Goal: Task Accomplishment & Management: Manage account settings

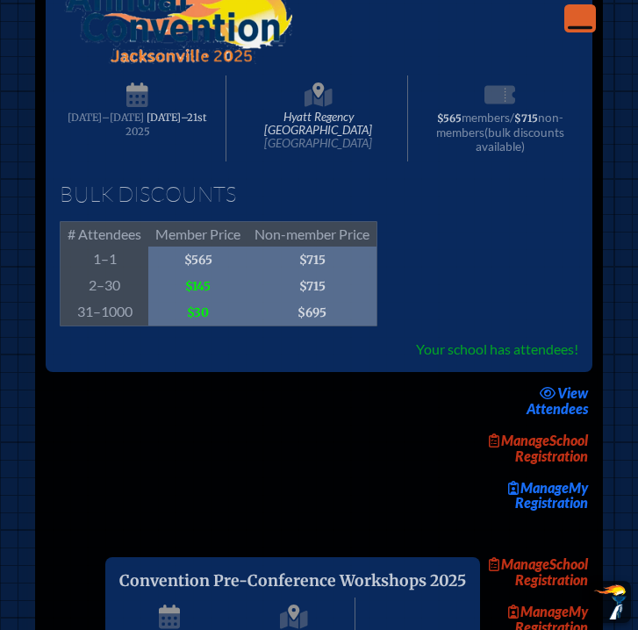
scroll to position [3308, 0]
click at [565, 468] on link "Manage School Registration" at bounding box center [536, 448] width 112 height 40
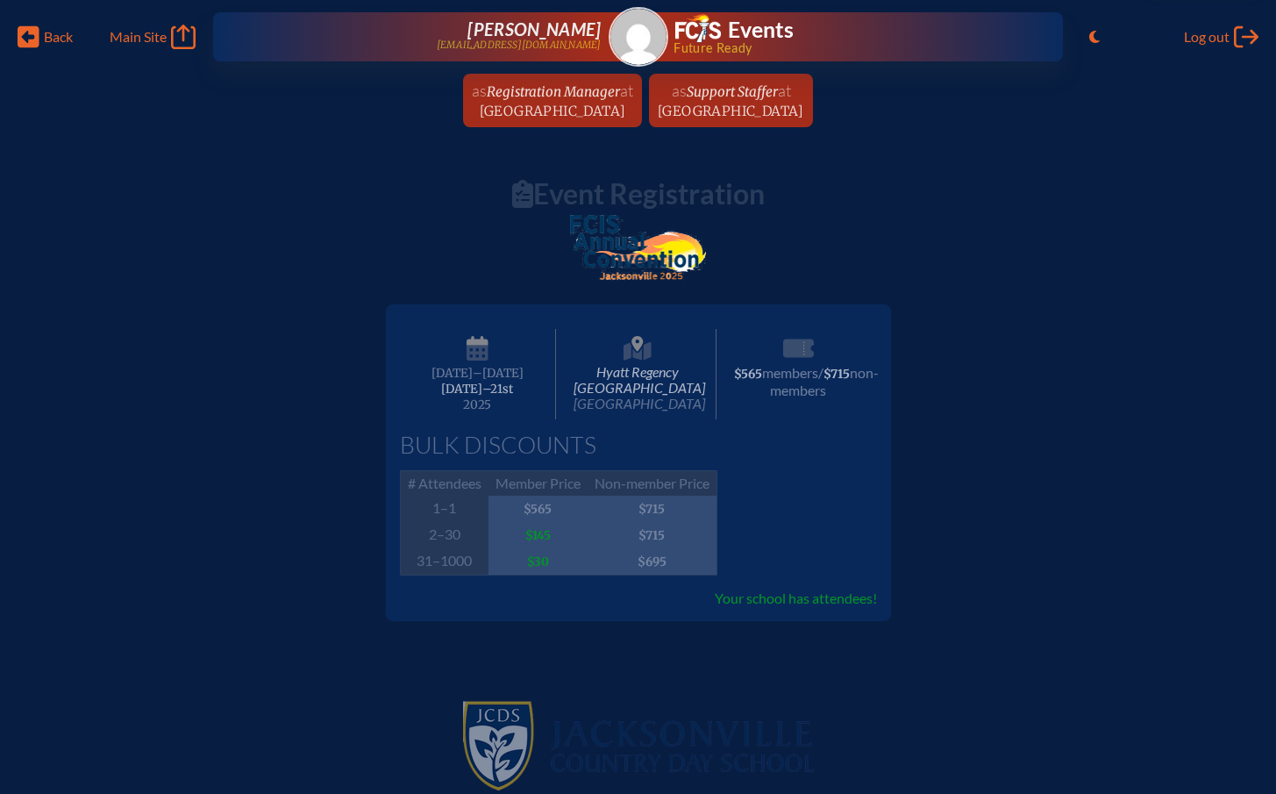
click at [481, 107] on span "Jacksonville Country Day School" at bounding box center [553, 111] width 146 height 17
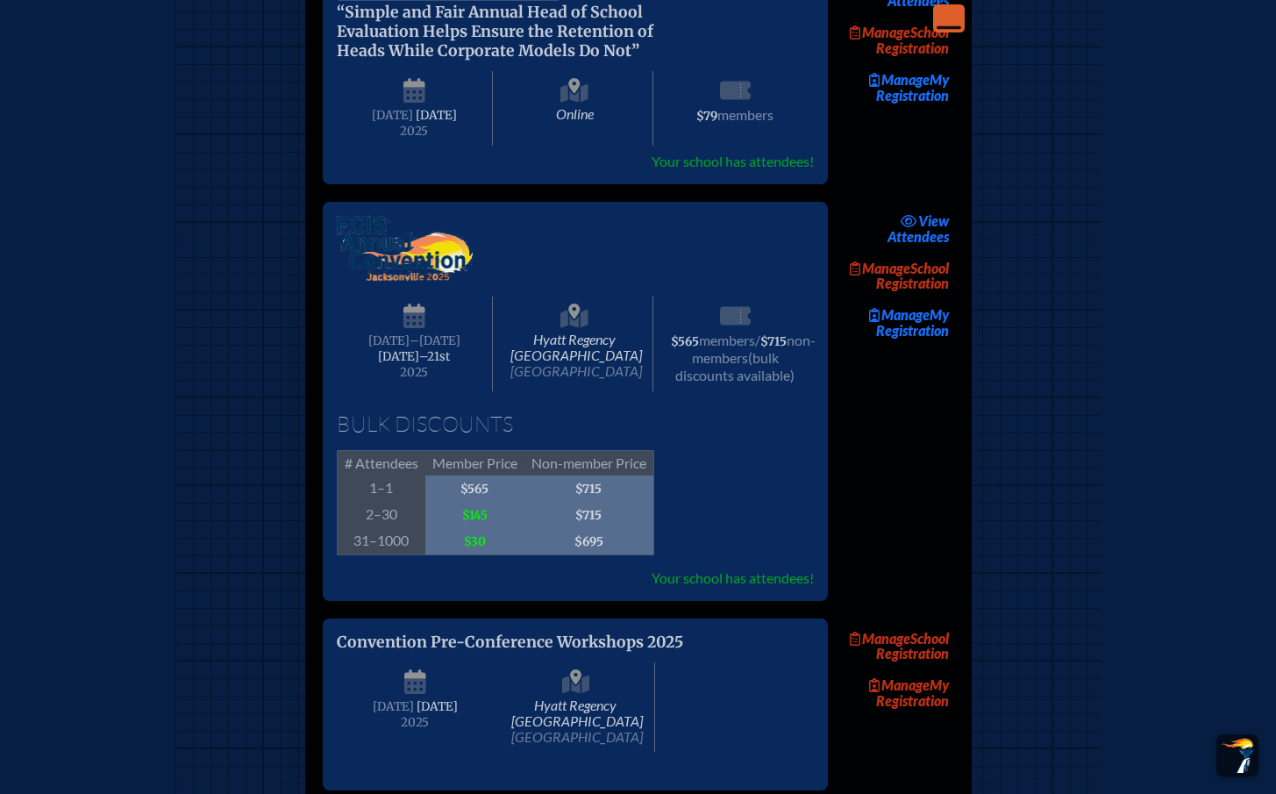
scroll to position [2111, 0]
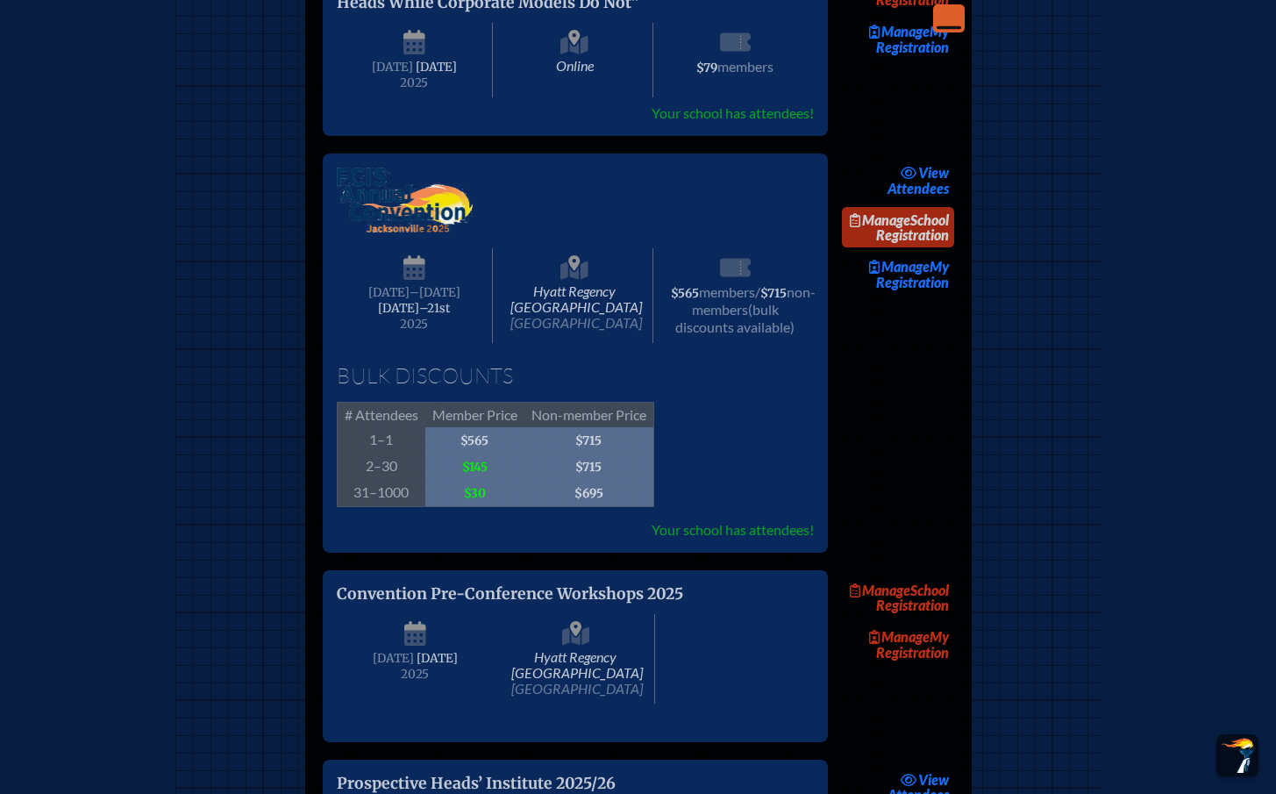
click at [637, 247] on link "Manage School Registration" at bounding box center [898, 227] width 112 height 40
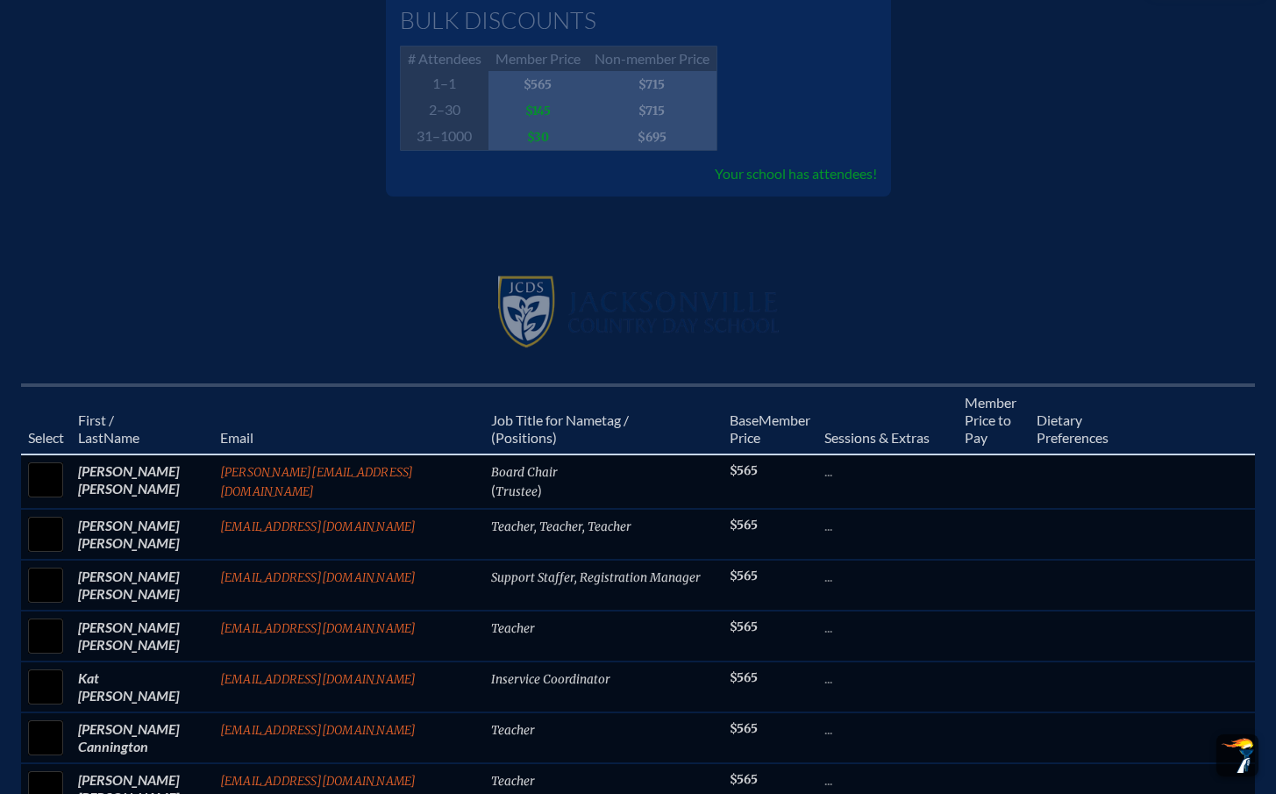
scroll to position [61, 0]
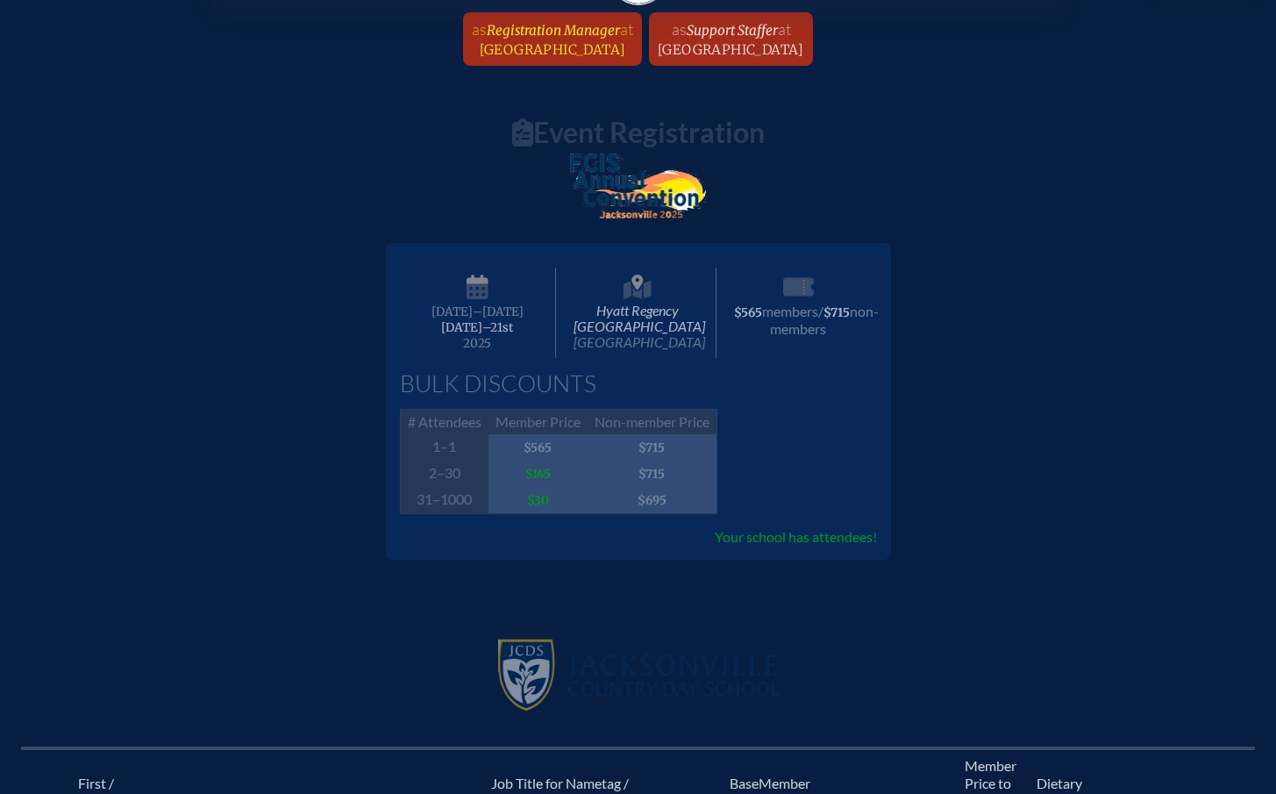
click at [465, 30] on link "as Registration Manager at Jacksonville Country Day School since August 27th, 2…" at bounding box center [552, 38] width 175 height 53
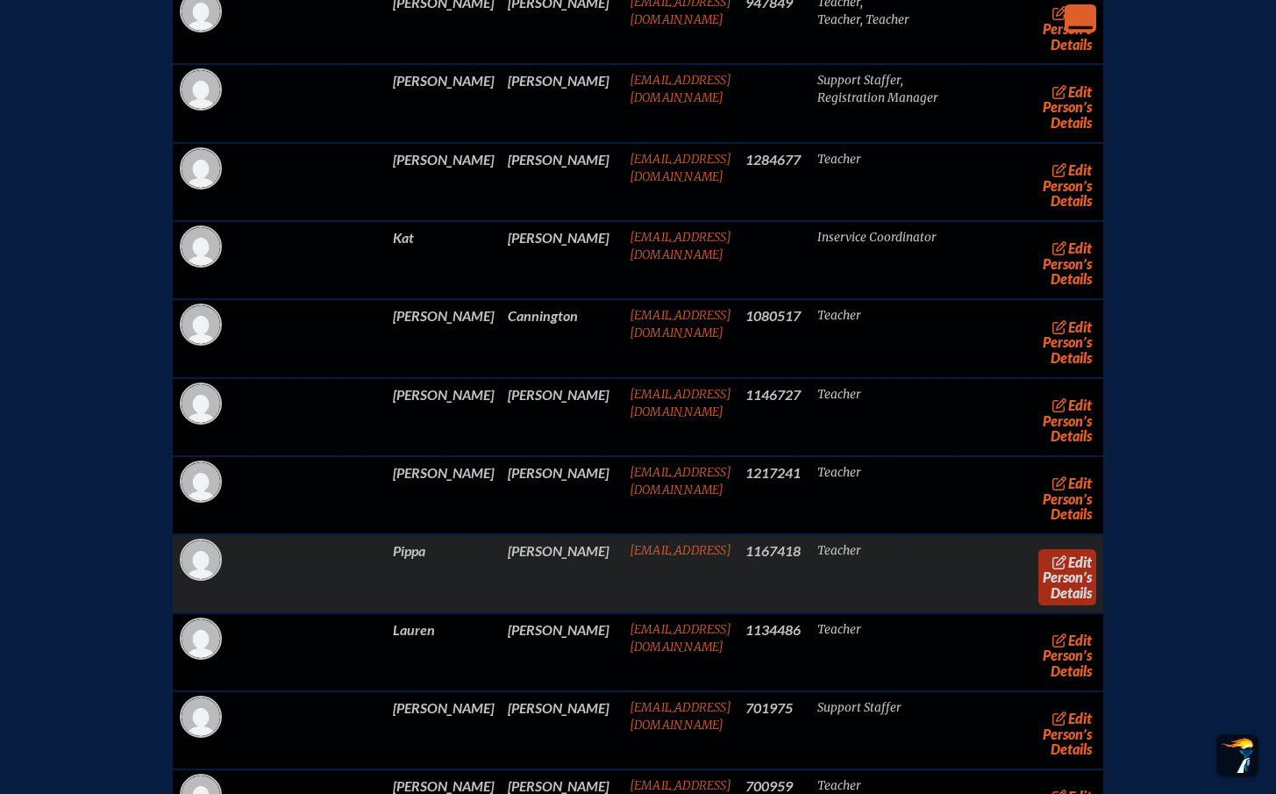
scroll to position [3799, 0]
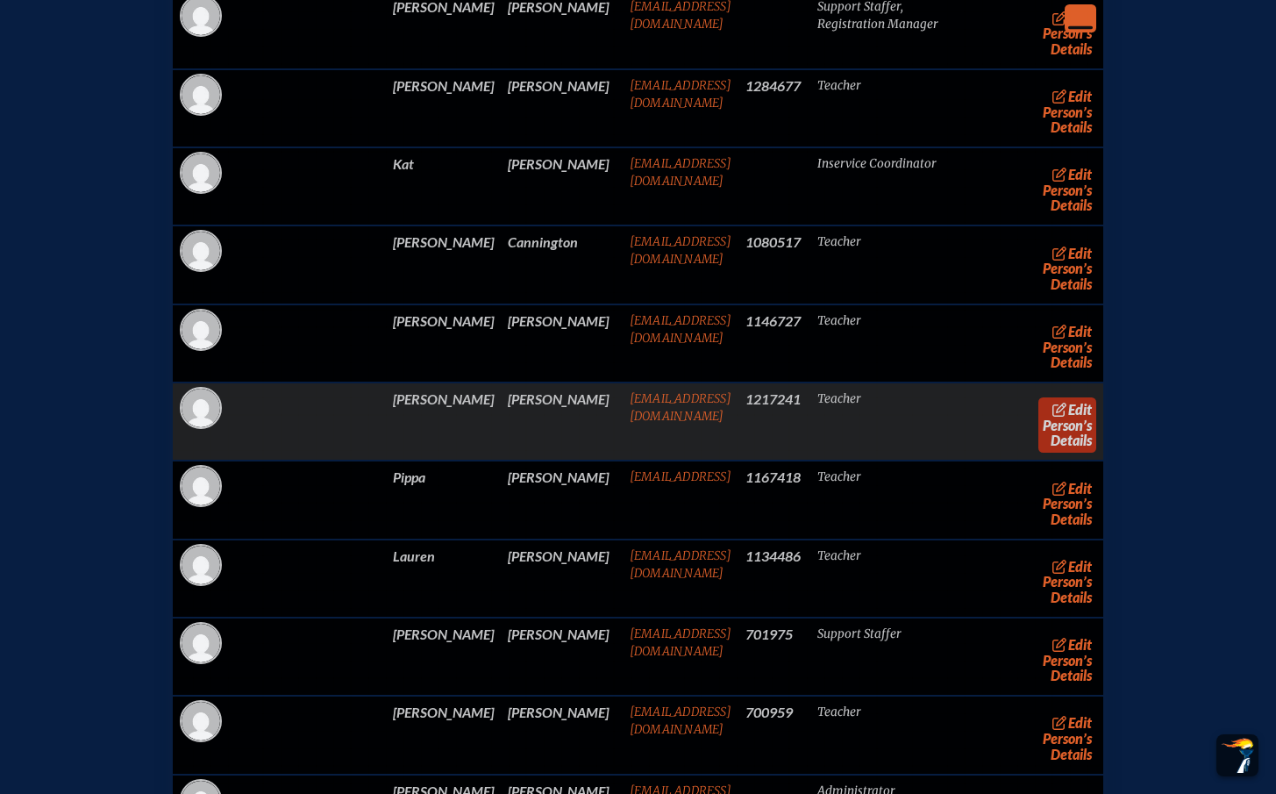
click at [637, 453] on link "edit Person’s Details" at bounding box center [1067, 424] width 59 height 55
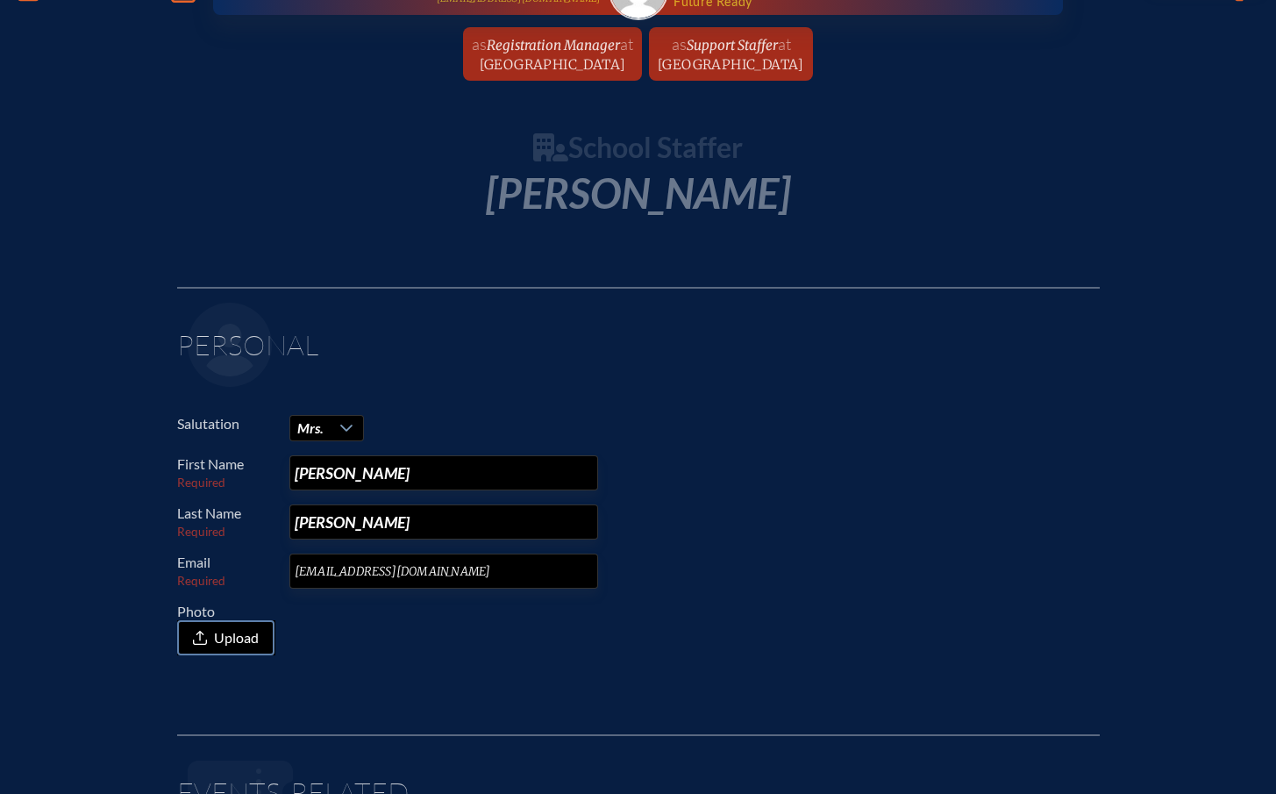
scroll to position [145, 0]
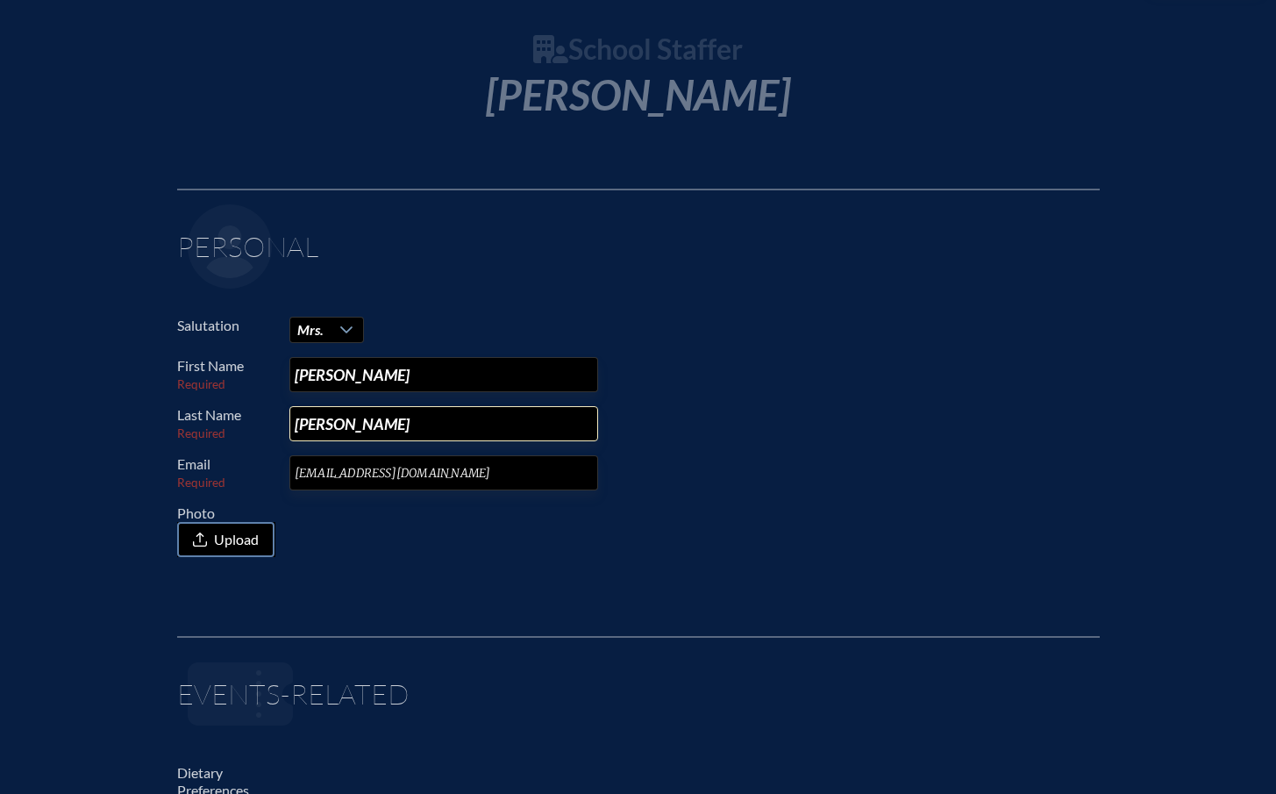
click at [433, 424] on input "Delledonne" at bounding box center [443, 423] width 309 height 35
drag, startPoint x: 429, startPoint y: 422, endPoint x: 256, endPoint y: 417, distance: 172.8
click at [256, 417] on p "Last Name Required Delledonne" at bounding box center [631, 423] width 909 height 35
click at [637, 455] on p "Email Required aflores@jcds.com" at bounding box center [631, 472] width 909 height 35
drag, startPoint x: 430, startPoint y: 432, endPoint x: 279, endPoint y: 426, distance: 151.0
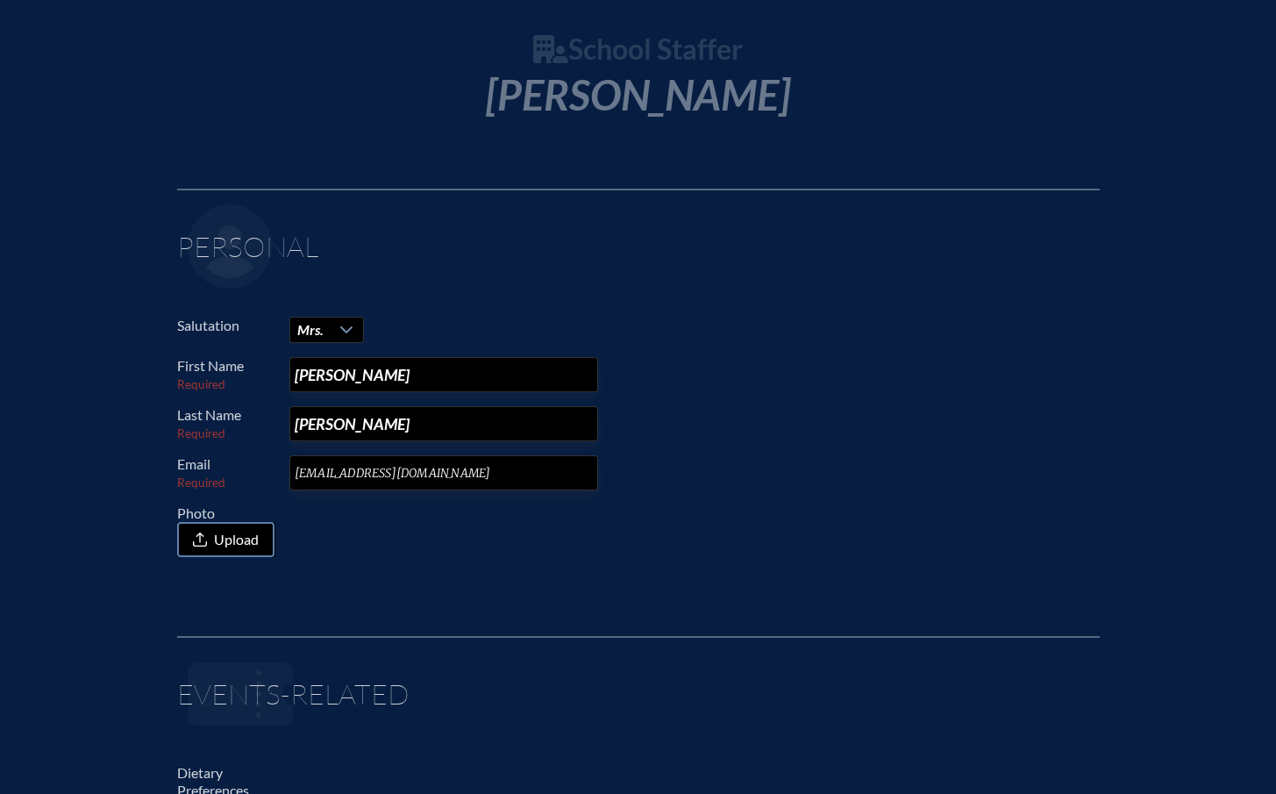
click at [278, 426] on p "Last Name Required Delledonne" at bounding box center [631, 423] width 909 height 35
click at [637, 474] on p "Email Required aflores@jcds.com" at bounding box center [631, 472] width 909 height 35
drag, startPoint x: 466, startPoint y: 418, endPoint x: 286, endPoint y: 404, distance: 180.3
click at [286, 404] on div "Salutation Mrs. First Name Required Allison Last Name Required Delledonne Email…" at bounding box center [638, 437] width 923 height 240
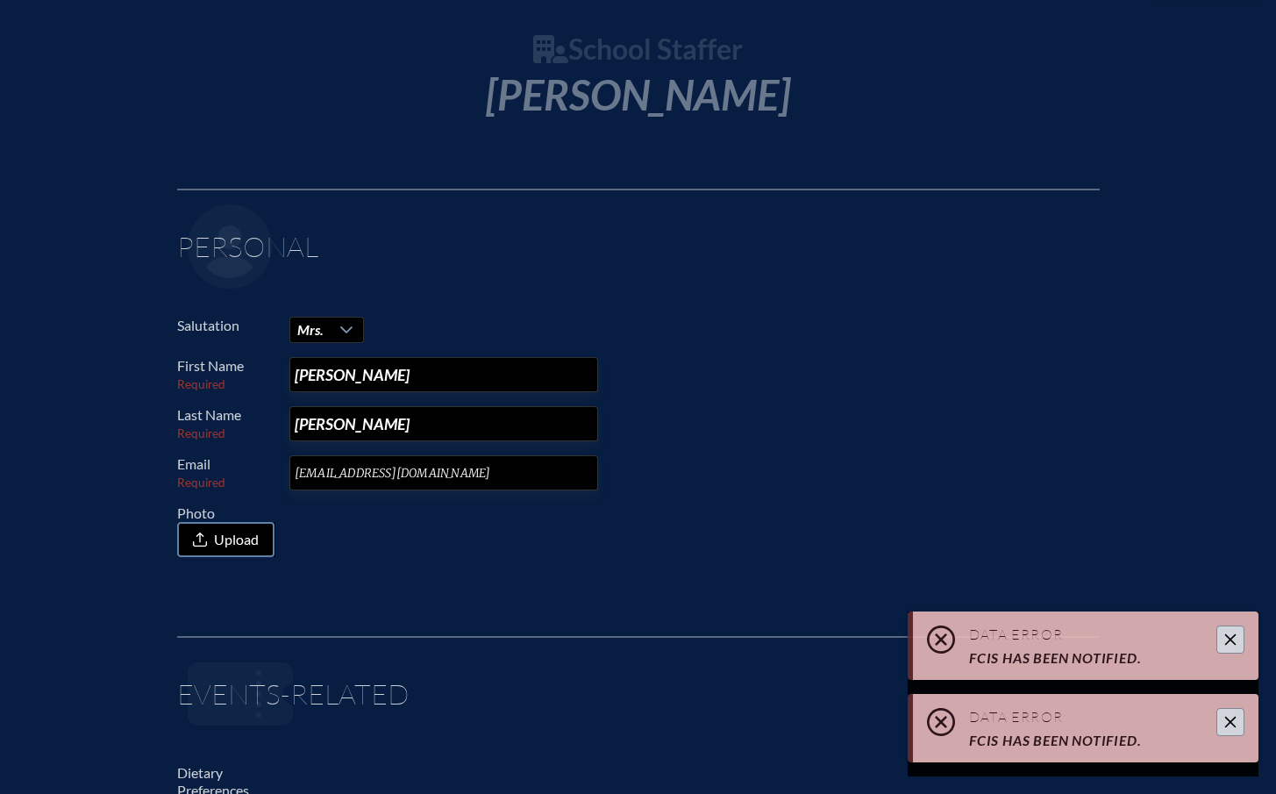
scroll to position [0, 0]
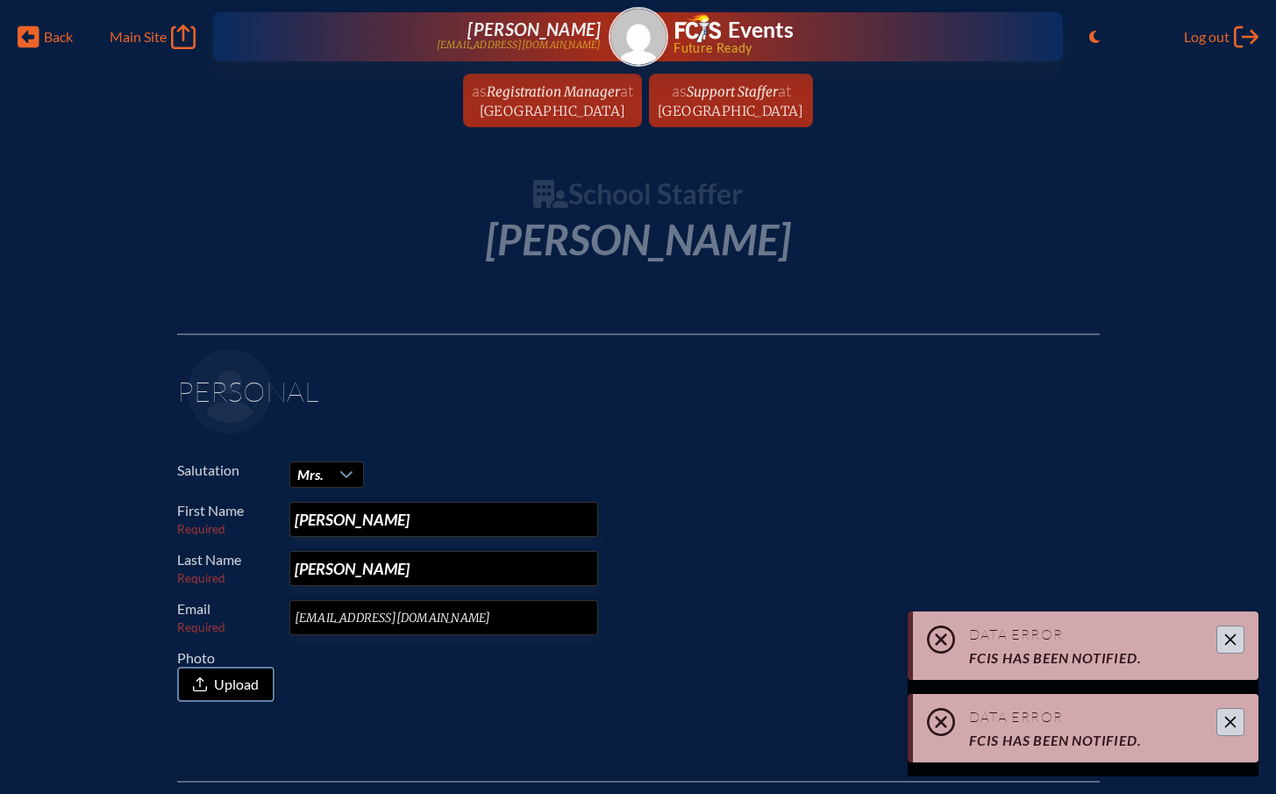
type input "Flores"
click at [637, 629] on icon "Close" at bounding box center [1230, 639] width 11 height 11
click at [637, 629] on icon "Close" at bounding box center [1230, 639] width 14 height 14
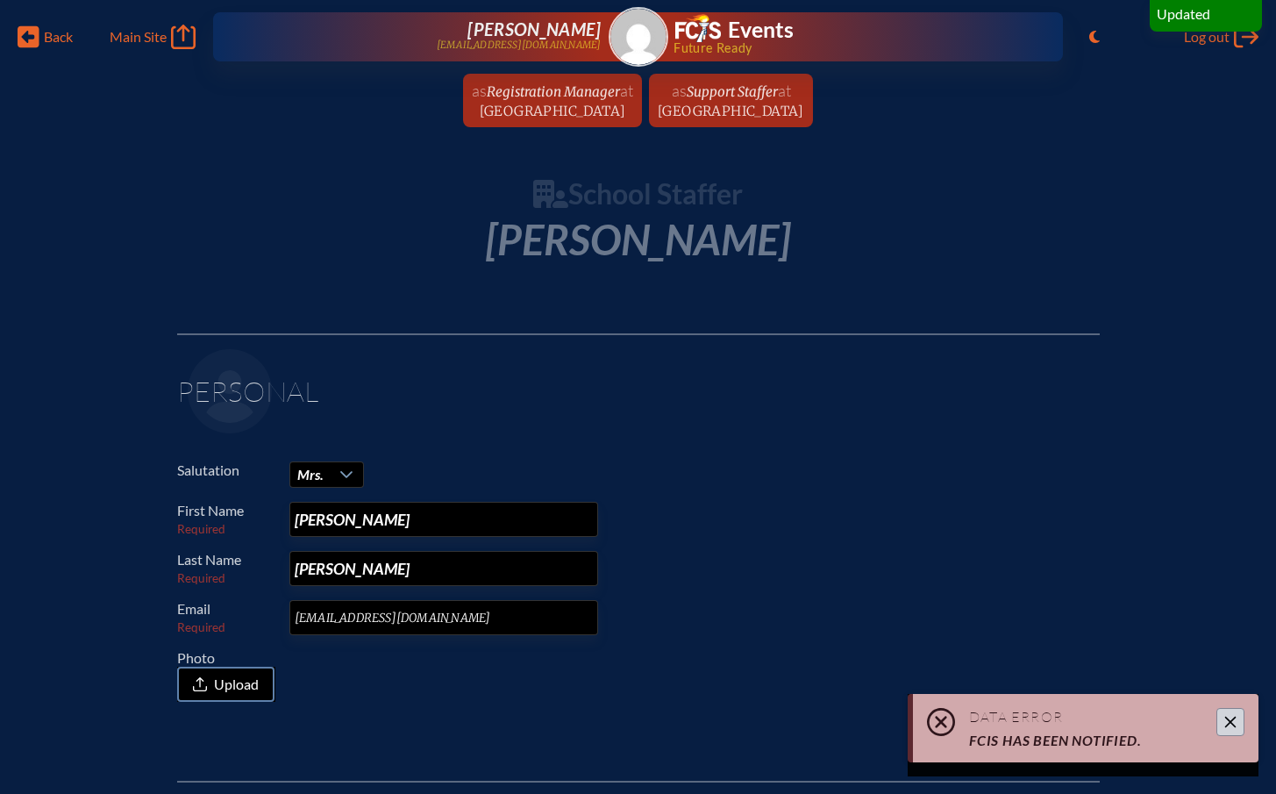
click at [637, 629] on icon "Close" at bounding box center [1230, 722] width 14 height 14
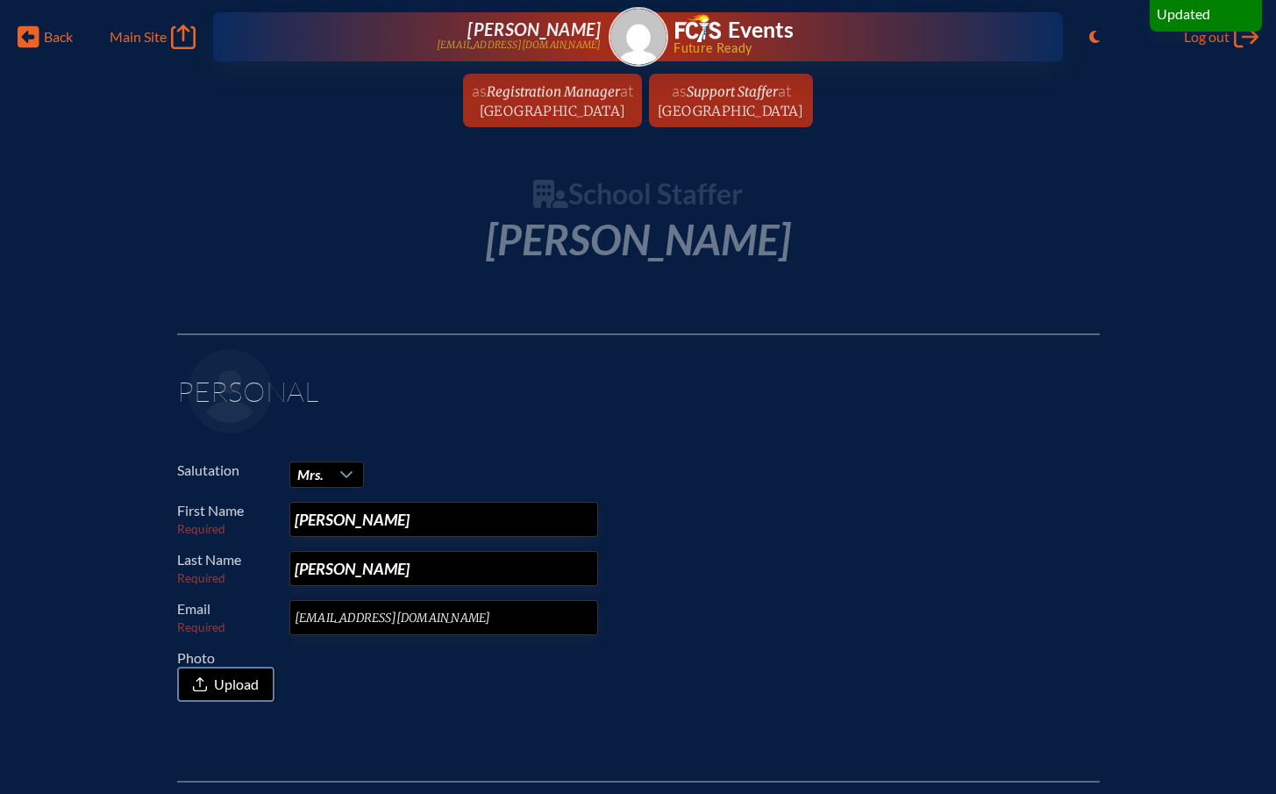
click at [637, 602] on p "Email Required aflores@jcds.com" at bounding box center [631, 617] width 909 height 35
click at [637, 441] on fieldset "Personal Salutation Mrs. First Name Required Allison Last Name Required Flores …" at bounding box center [638, 528] width 923 height 391
click at [25, 32] on icon at bounding box center [29, 37] width 22 height 22
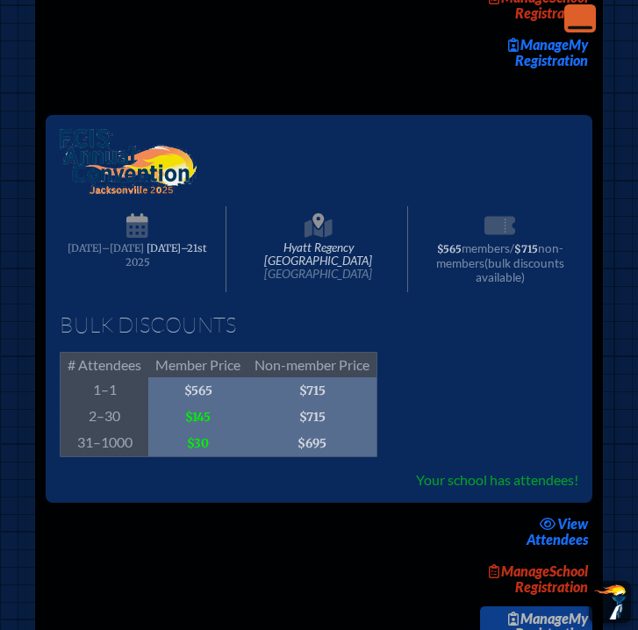
scroll to position [3477, 0]
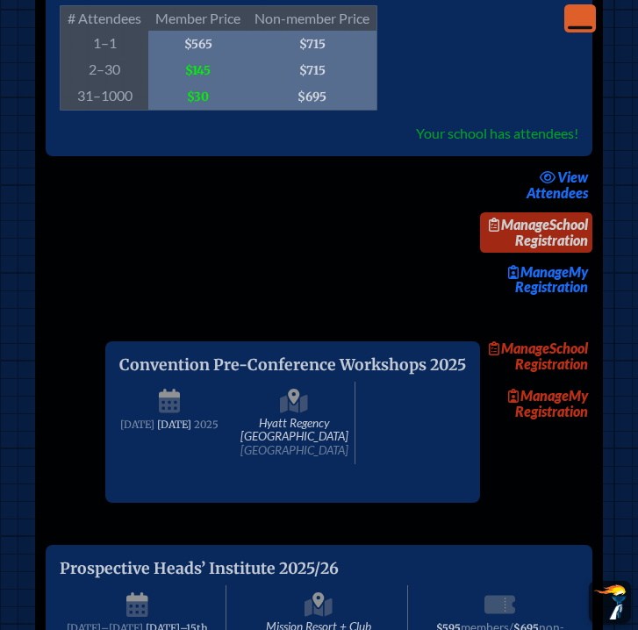
click at [574, 253] on link "Manage School Registration" at bounding box center [536, 232] width 112 height 40
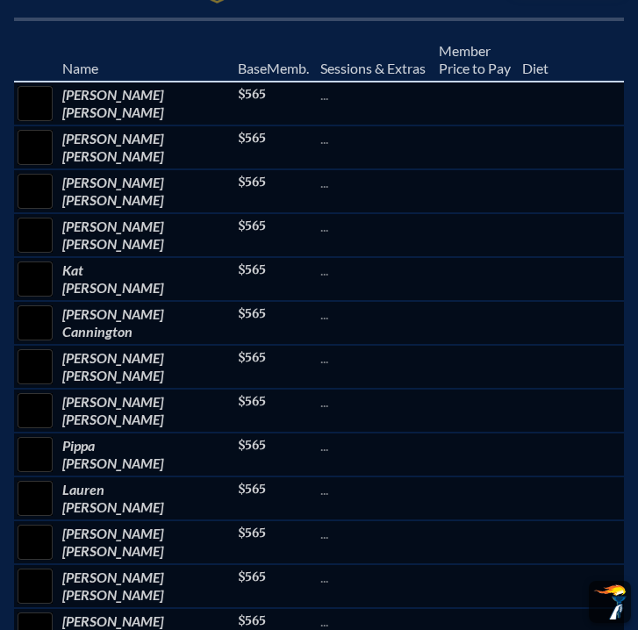
scroll to position [733, 0]
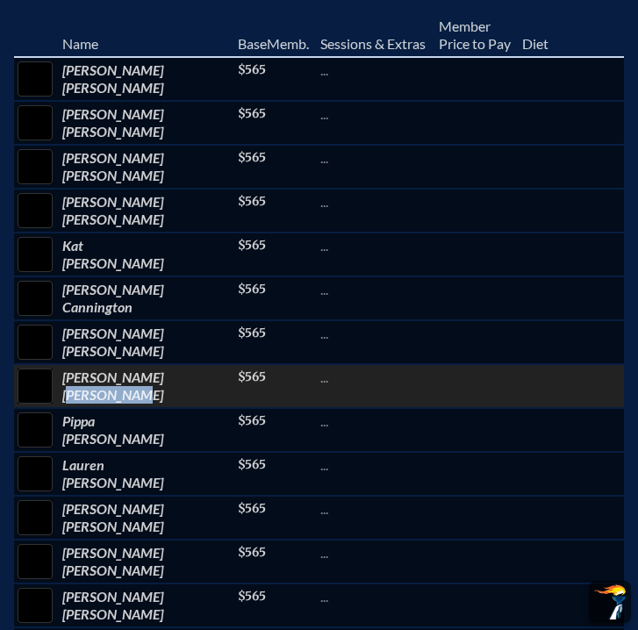
drag, startPoint x: 62, startPoint y: 383, endPoint x: 126, endPoint y: 383, distance: 64.0
click at [125, 383] on td "Allison Delledonne" at bounding box center [146, 386] width 175 height 44
click at [126, 383] on td "Allison Delledonne" at bounding box center [146, 386] width 175 height 44
drag, startPoint x: 120, startPoint y: 382, endPoint x: 69, endPoint y: 383, distance: 50.9
click at [63, 385] on td "Allison Delledonne" at bounding box center [146, 386] width 175 height 44
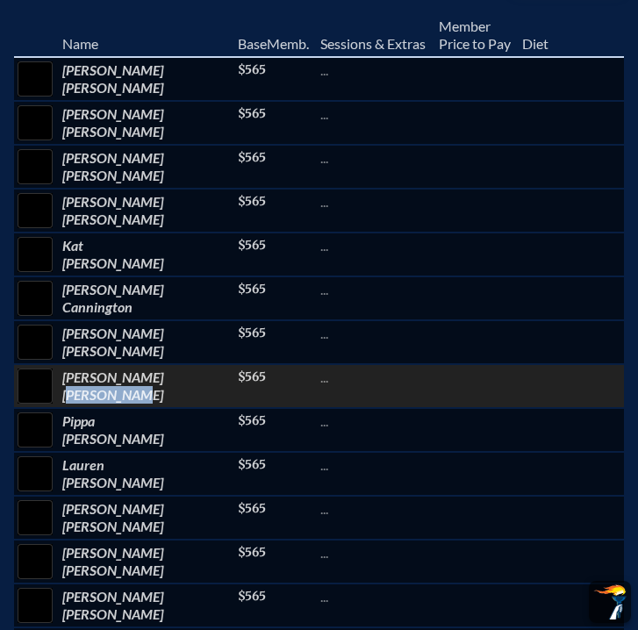
copy td "Delledonne"
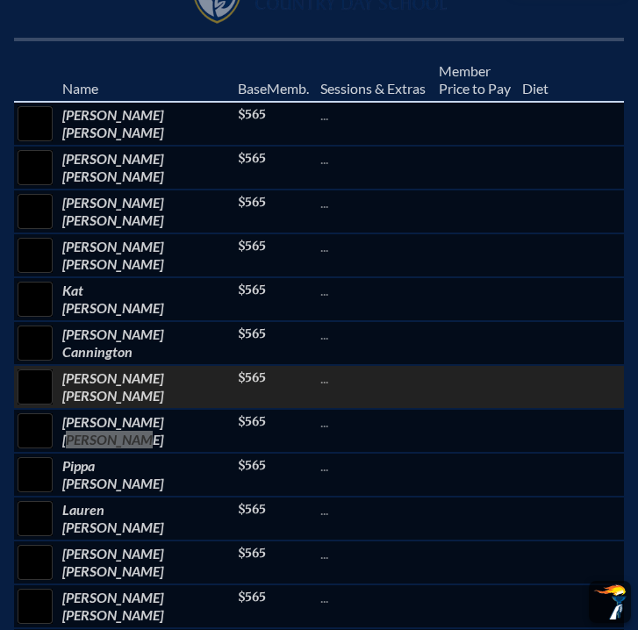
scroll to position [487, 0]
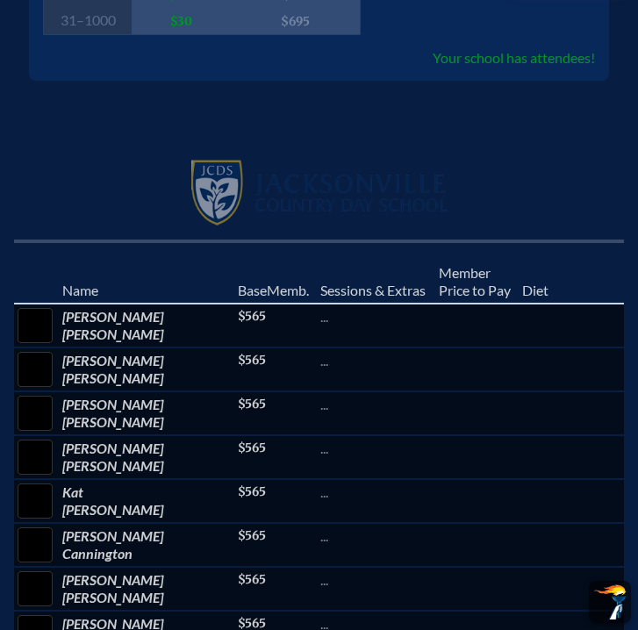
click at [103, 241] on th "First / Last Name" at bounding box center [146, 272] width 175 height 62
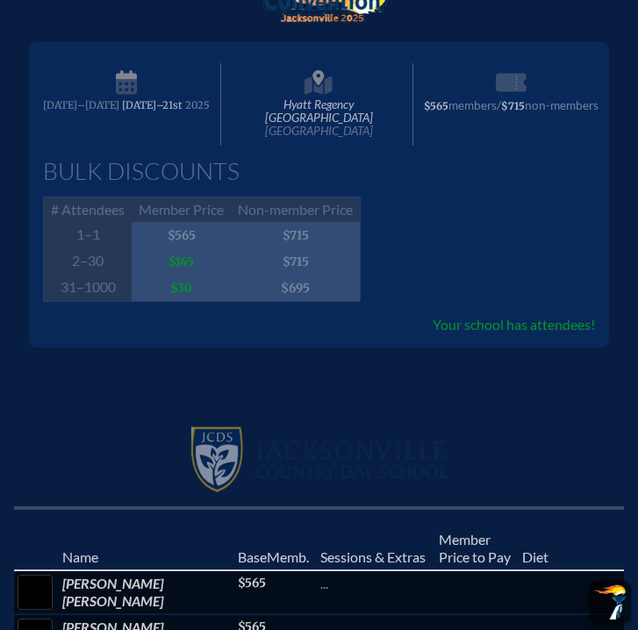
scroll to position [0, 0]
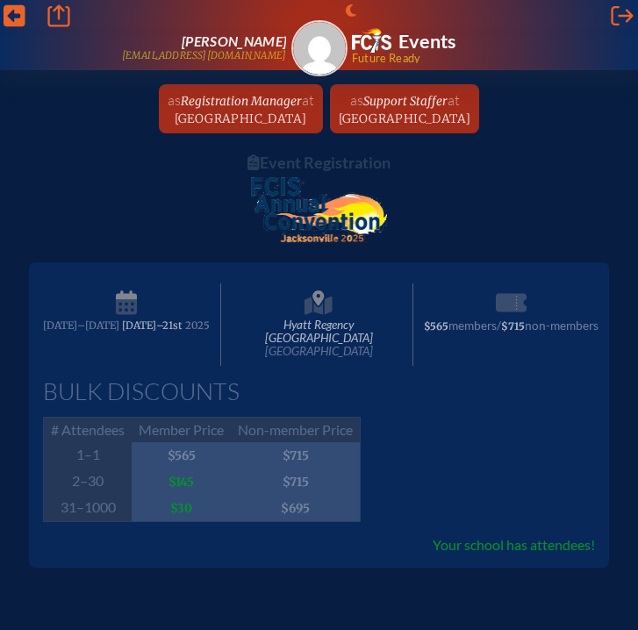
click at [210, 111] on span "Jacksonville Country Day School" at bounding box center [241, 118] width 132 height 15
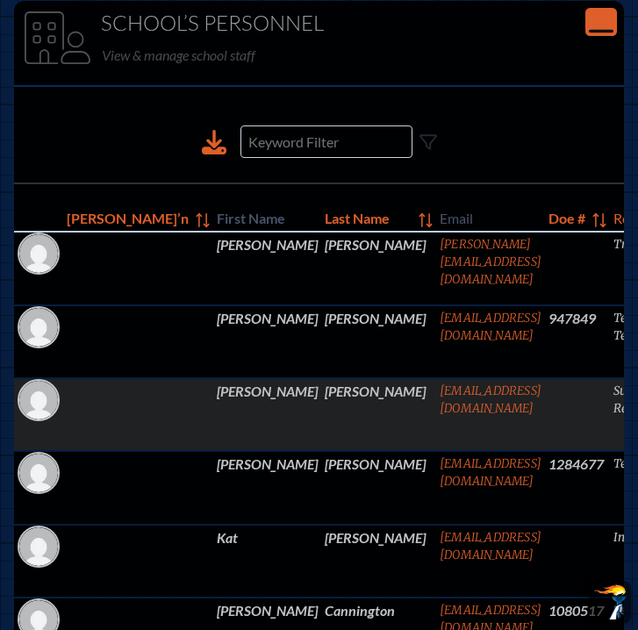
scroll to position [4871, 0]
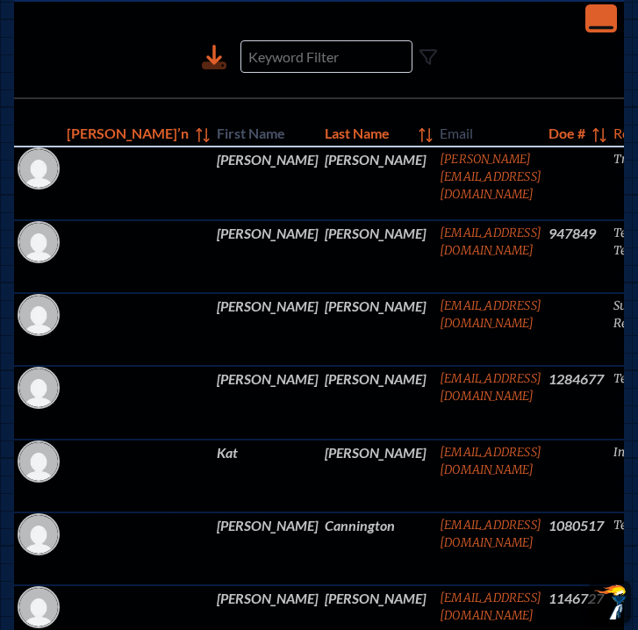
click at [613, 31] on icon "Close Console" at bounding box center [600, 18] width 25 height 25
